Goal: Information Seeking & Learning: Learn about a topic

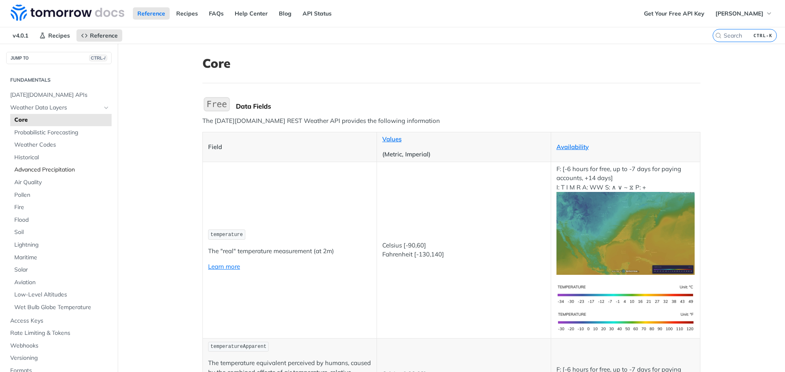
click at [51, 170] on span "Advanced Precipitation" at bounding box center [61, 170] width 95 height 8
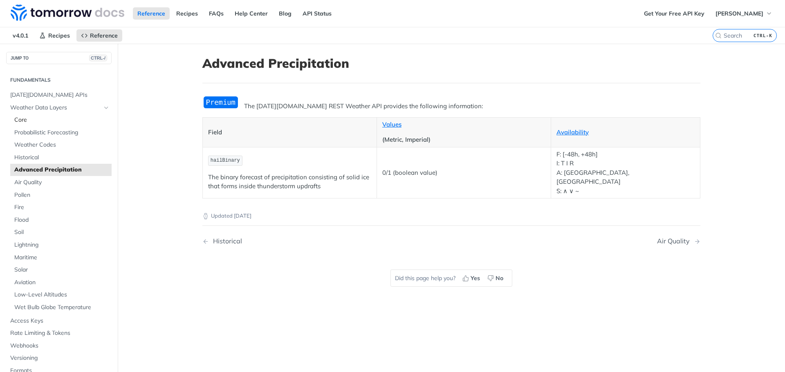
click at [23, 119] on span "Core" at bounding box center [61, 120] width 95 height 8
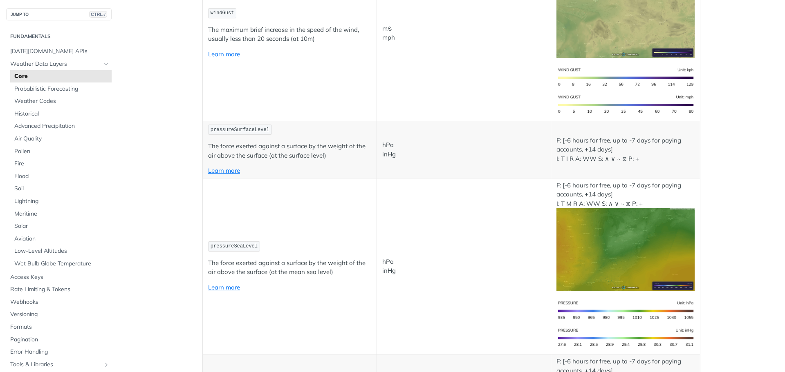
scroll to position [1144, 0]
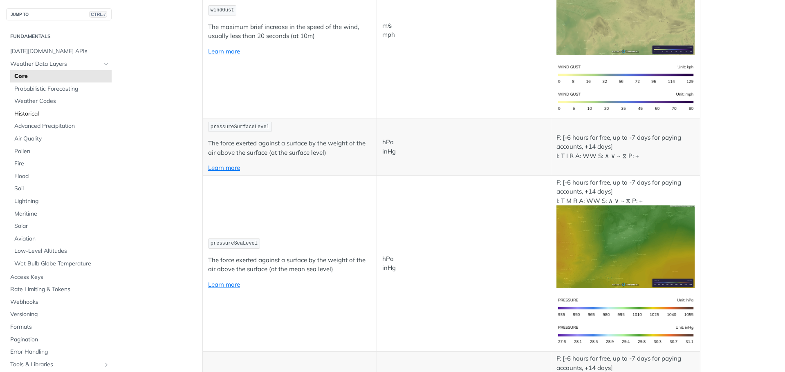
click at [25, 110] on link "Historical" at bounding box center [60, 114] width 101 height 12
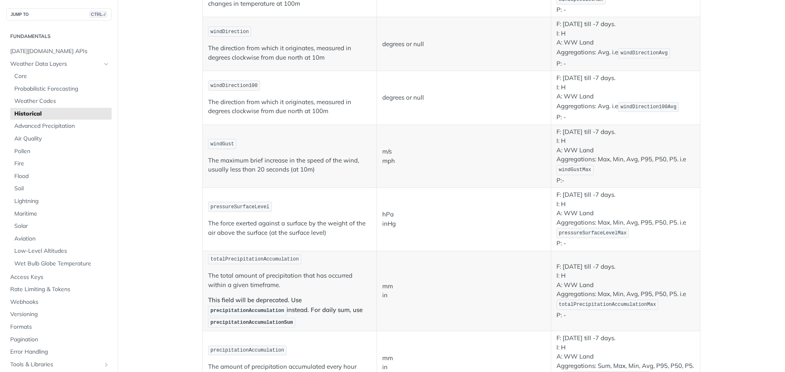
scroll to position [490, 0]
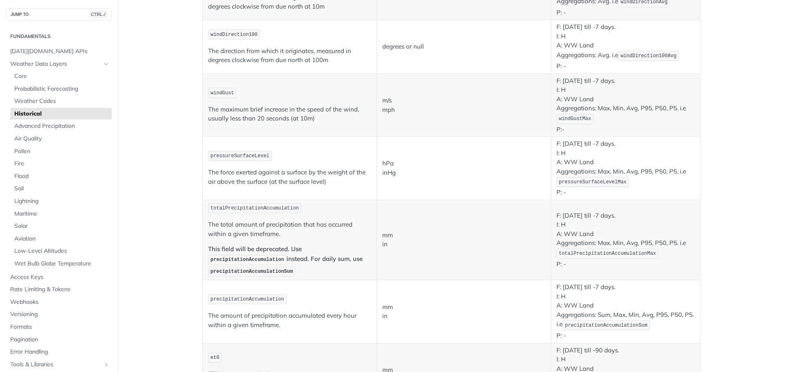
click at [235, 274] on span "precipitationAccumulationSum" at bounding box center [251, 272] width 83 height 6
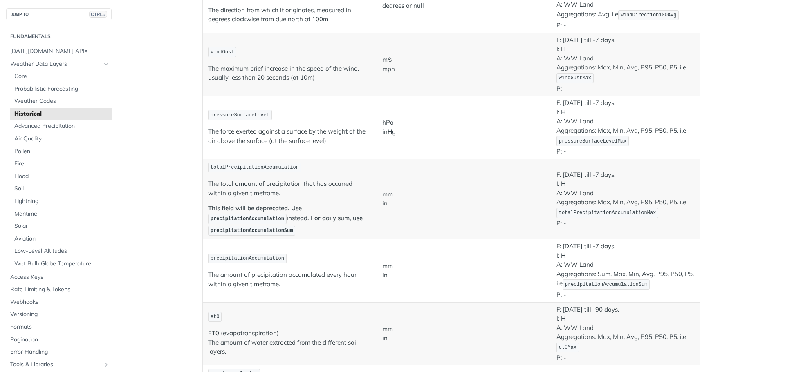
click at [262, 232] on span "precipitationAccumulationSum" at bounding box center [251, 231] width 83 height 6
copy span "precipitationAccumulationSum"
